Goal: Navigation & Orientation: Find specific page/section

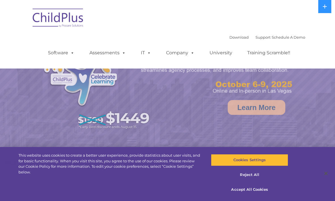
select select "MEDIUM"
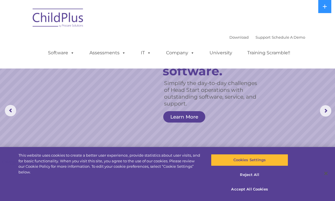
click at [232, 36] on link "Download" at bounding box center [239, 37] width 19 height 5
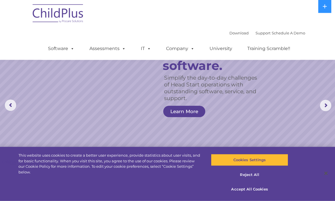
scroll to position [5, 0]
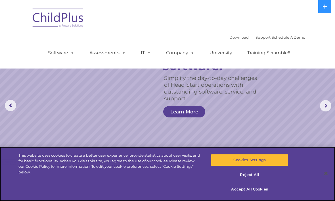
click at [260, 188] on button "Accept All Cookies" at bounding box center [249, 189] width 77 height 12
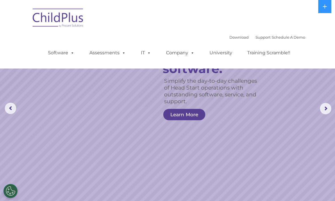
scroll to position [0, 0]
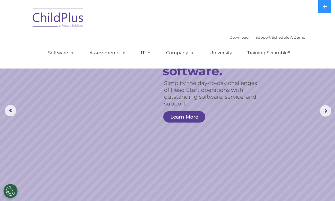
click at [234, 34] on div "Download Support | Schedule A Demo " at bounding box center [268, 37] width 76 height 9
click at [231, 38] on link "Download" at bounding box center [239, 37] width 19 height 5
click at [72, 51] on span at bounding box center [71, 52] width 6 height 5
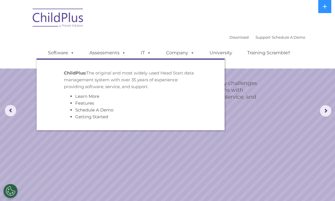
click at [59, 49] on link "Software" at bounding box center [61, 52] width 38 height 11
click at [104, 51] on link "Assessments" at bounding box center [108, 52] width 48 height 11
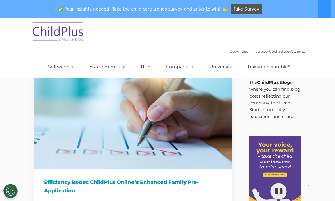
click at [235, 49] on link "Download" at bounding box center [239, 51] width 19 height 5
